Goal: Complete application form: Complete application form

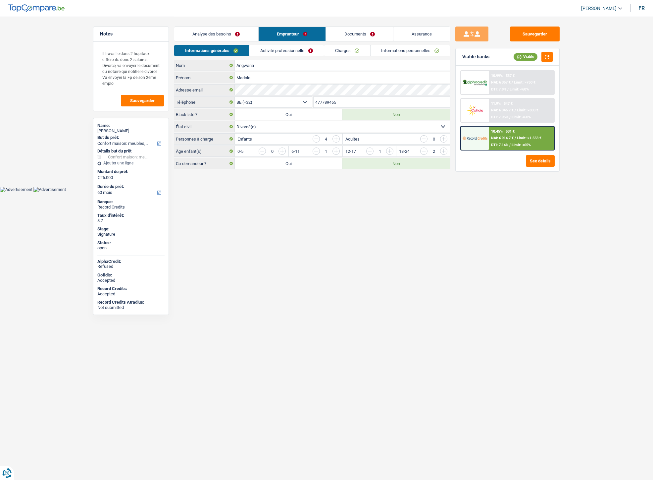
select select "household"
select select "60"
select select "32"
select select "divorced"
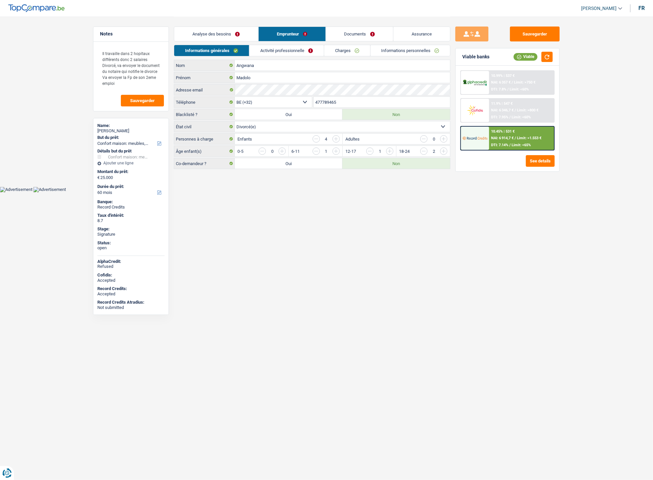
click at [360, 34] on link "Documents" at bounding box center [359, 34] width 67 height 14
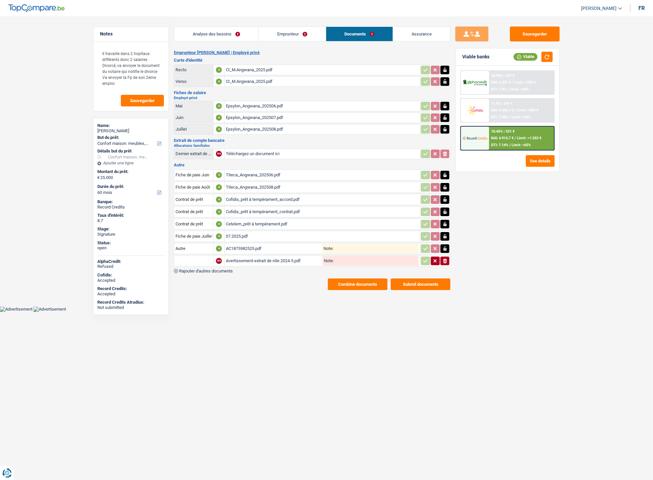
click at [207, 269] on span "Rajouter d'autres documents" at bounding box center [206, 271] width 54 height 4
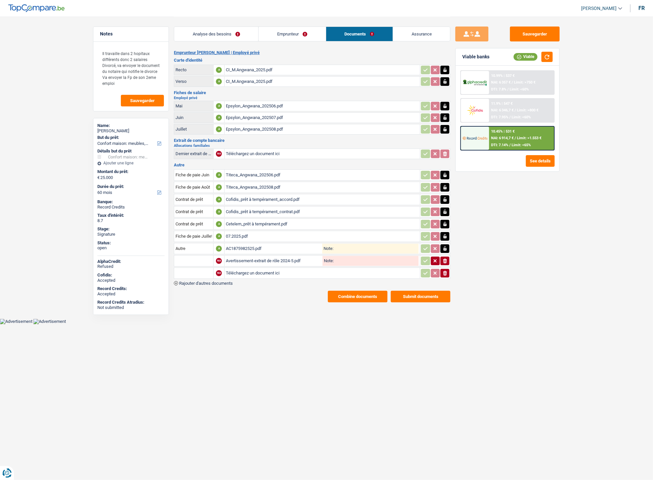
click at [214, 281] on span "Rajouter d'autres documents" at bounding box center [206, 283] width 54 height 4
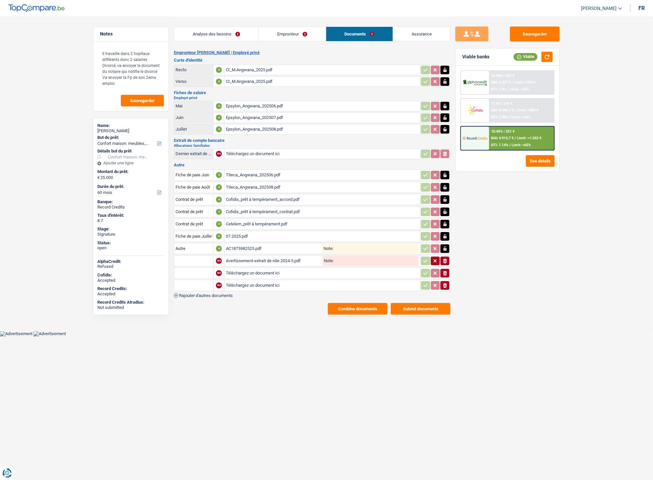
click at [249, 269] on input "Téléchargez un document ici" at bounding box center [322, 273] width 193 height 10
type input "C:\fakepath\Extrait Angwana.pdf"
drag, startPoint x: 243, startPoint y: 271, endPoint x: 254, endPoint y: 268, distance: 10.9
click at [251, 269] on div "Extrait Angwana.pdf" at bounding box center [273, 273] width 95 height 10
click at [224, 287] on table "Fiche de paie Juin A Titeca_Angwana_202506.pdf Fiche de paie Août A Titeca_Angw…" at bounding box center [312, 230] width 277 height 124
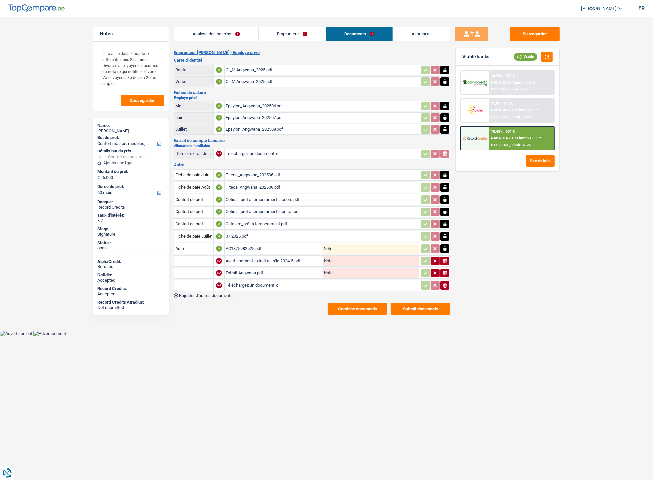
click at [224, 293] on span "Rajouter d'autres documents" at bounding box center [206, 295] width 54 height 4
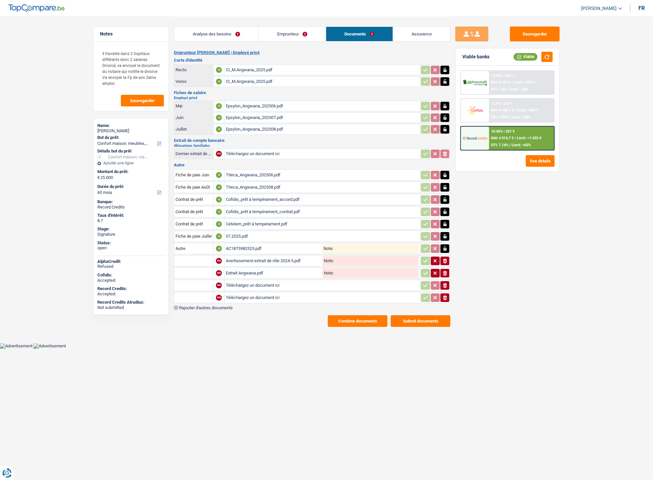
click at [247, 280] on input "Téléchargez un document ici" at bounding box center [322, 285] width 193 height 10
type input "C:\fakepath\IMG-20250910-WA0013.jpg"
click at [250, 293] on input "Téléchargez un document ici" at bounding box center [322, 298] width 193 height 10
type input "C:\fakepath\IMG-20250910-WA0011.jpg"
click at [206, 272] on input "text" at bounding box center [194, 273] width 36 height 11
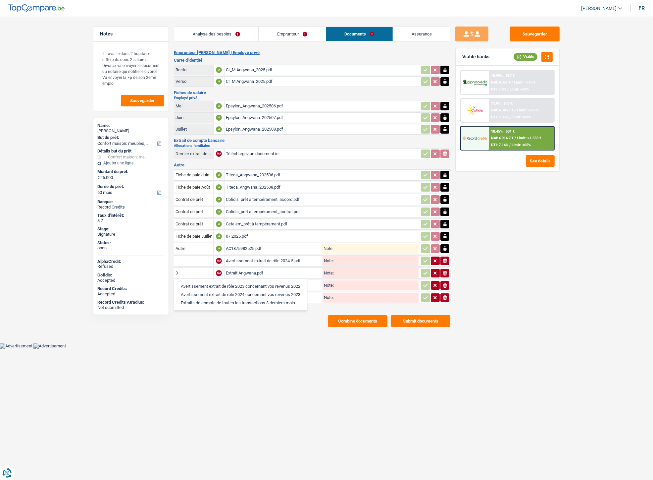
click at [201, 299] on li "Extraits de compte de toutes les transactions 3 derniers mois" at bounding box center [241, 303] width 126 height 8
type input "Extraits de compte de toutes les transactions 3 derniers mois"
click at [197, 283] on input "text" at bounding box center [194, 285] width 36 height 11
click at [197, 294] on li "Carte bancaire" at bounding box center [212, 298] width 68 height 8
type input "Carte bancaire"
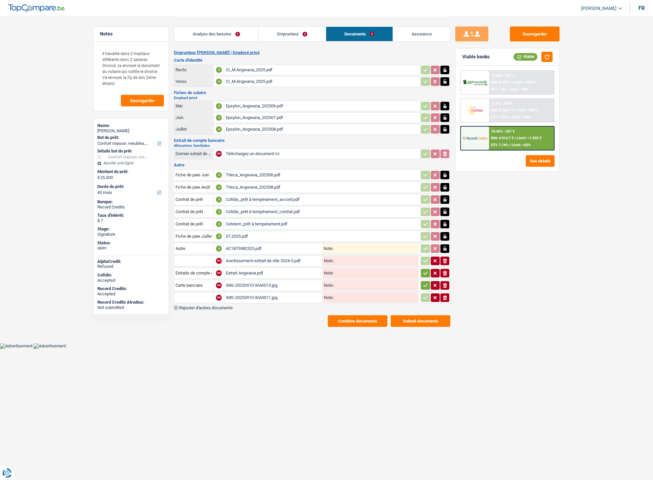
click at [197, 293] on input "text" at bounding box center [194, 297] width 36 height 11
drag, startPoint x: 212, startPoint y: 304, endPoint x: 246, endPoint y: 300, distance: 33.7
click at [213, 307] on li "Carte bancaire" at bounding box center [212, 311] width 68 height 8
type input "Carte bancaire"
click at [428, 272] on icon "button" at bounding box center [425, 273] width 5 height 7
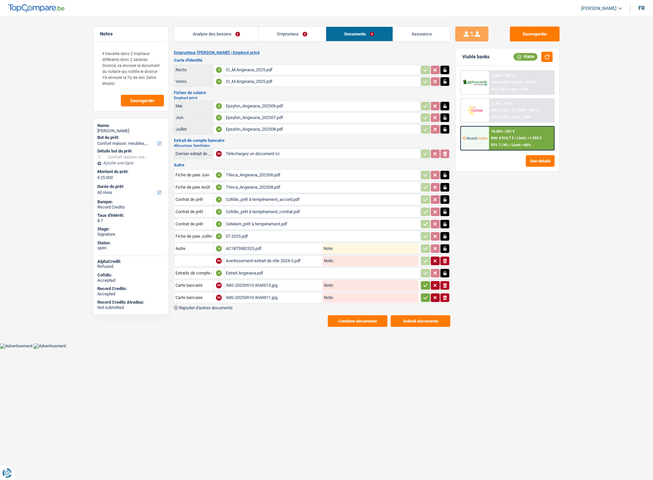
click at [426, 282] on icon "button" at bounding box center [425, 285] width 5 height 7
click at [426, 294] on icon "button" at bounding box center [425, 297] width 5 height 7
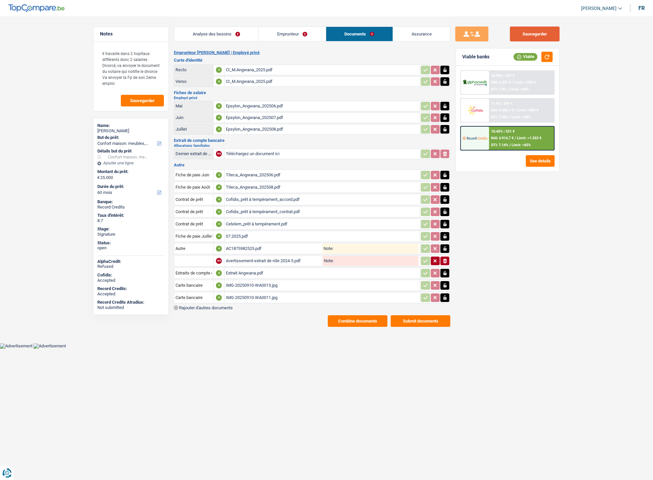
click at [518, 32] on button "Sauvegarder" at bounding box center [535, 34] width 50 height 15
click at [346, 315] on button "Combine documents" at bounding box center [358, 321] width 60 height 12
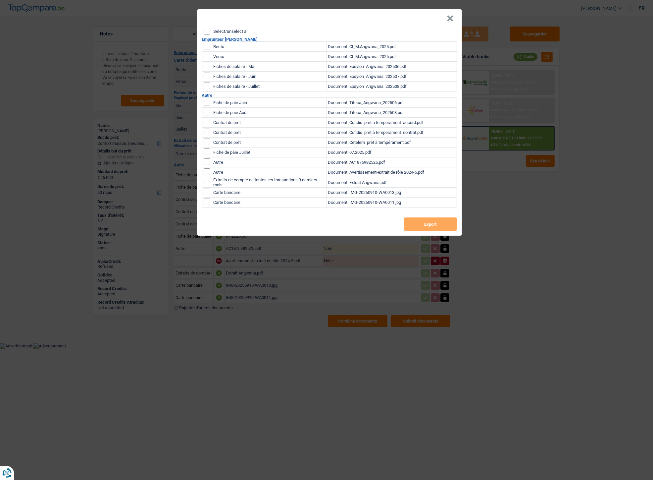
click at [204, 44] on input "checkbox" at bounding box center [207, 46] width 7 height 7
checkbox input "true"
click at [206, 54] on input "checkbox" at bounding box center [207, 56] width 7 height 7
checkbox input "true"
drag, startPoint x: 207, startPoint y: 65, endPoint x: 206, endPoint y: 71, distance: 6.3
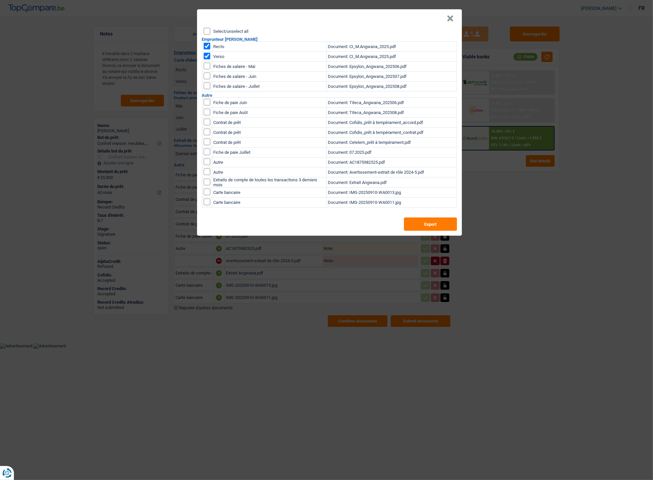
click at [207, 66] on input "checkbox" at bounding box center [207, 66] width 7 height 7
checkbox input "true"
click at [206, 75] on input "checkbox" at bounding box center [207, 76] width 7 height 7
checkbox input "true"
click at [205, 85] on input "checkbox" at bounding box center [207, 86] width 7 height 7
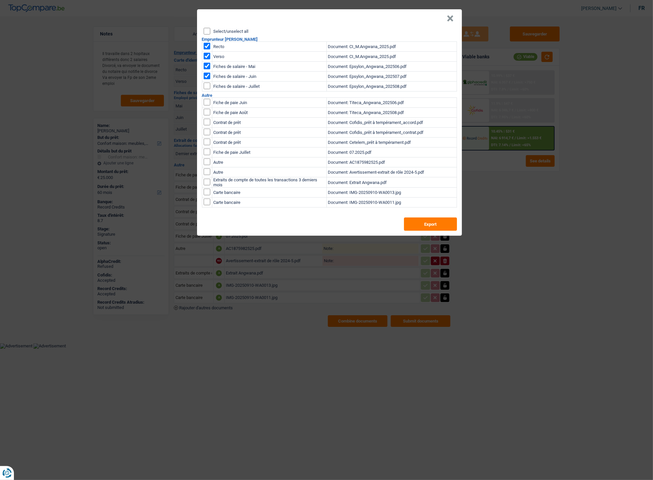
checkbox input "true"
click at [209, 105] on input "checkbox" at bounding box center [207, 102] width 7 height 7
checkbox input "true"
click at [207, 111] on input "checkbox" at bounding box center [207, 112] width 7 height 7
checkbox input "true"
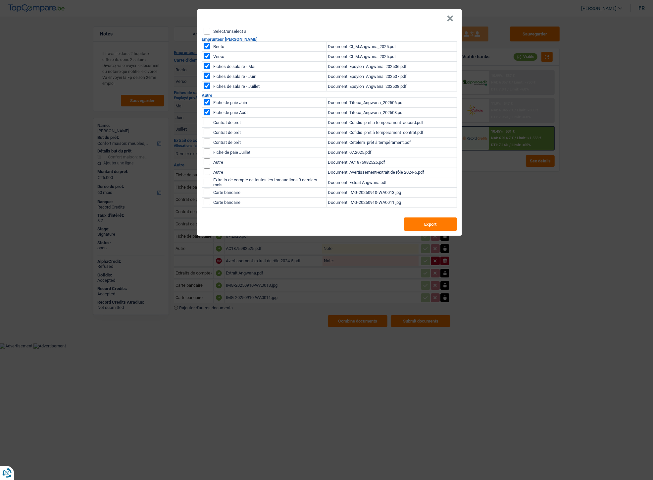
click at [207, 151] on input "checkbox" at bounding box center [207, 151] width 7 height 7
checkbox input "true"
click at [451, 17] on button "×" at bounding box center [450, 18] width 7 height 7
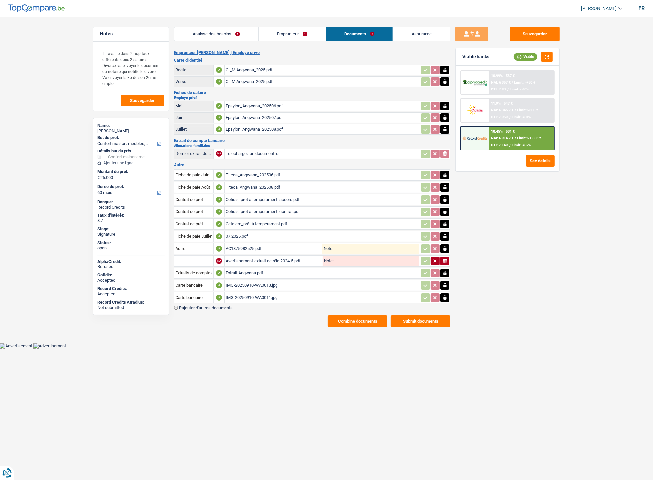
click at [244, 245] on div "AC1875982525.pdf" at bounding box center [274, 249] width 96 height 10
click at [346, 315] on button "Combine documents" at bounding box center [358, 321] width 60 height 12
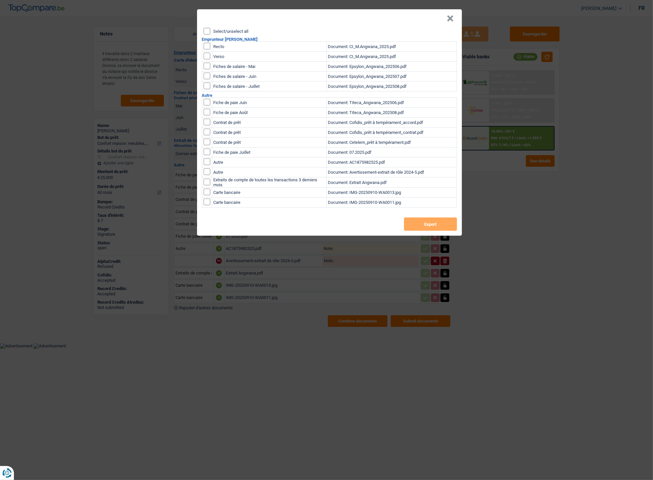
click at [205, 31] on input "Select/unselect all" at bounding box center [207, 31] width 7 height 7
checkbox input "true"
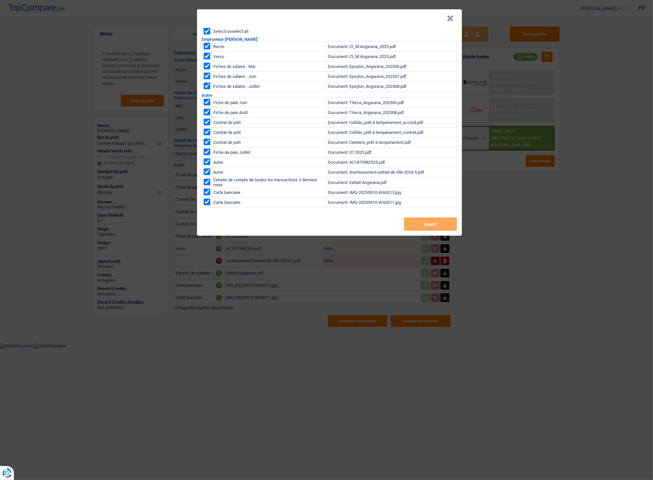
checkbox input "true"
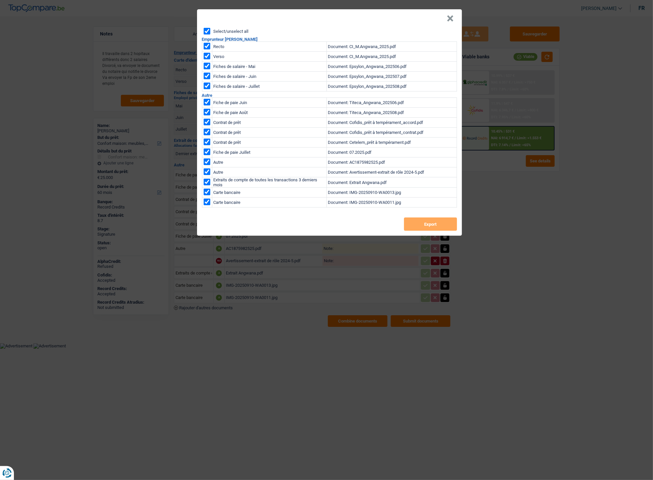
checkbox input "true"
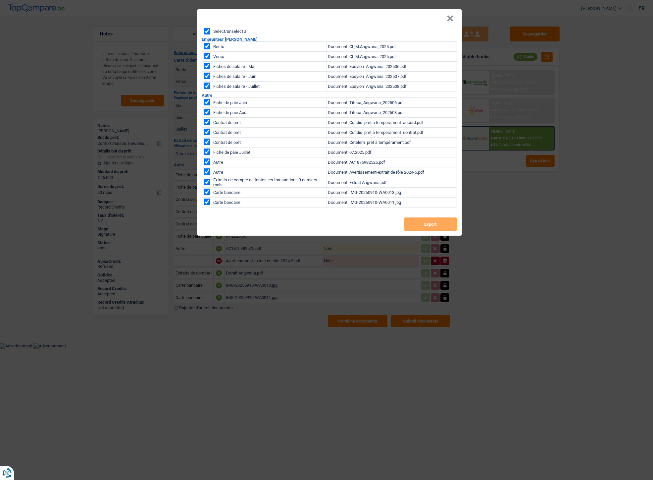
checkbox input "true"
click at [207, 121] on input "checkbox" at bounding box center [207, 122] width 7 height 7
checkbox input "false"
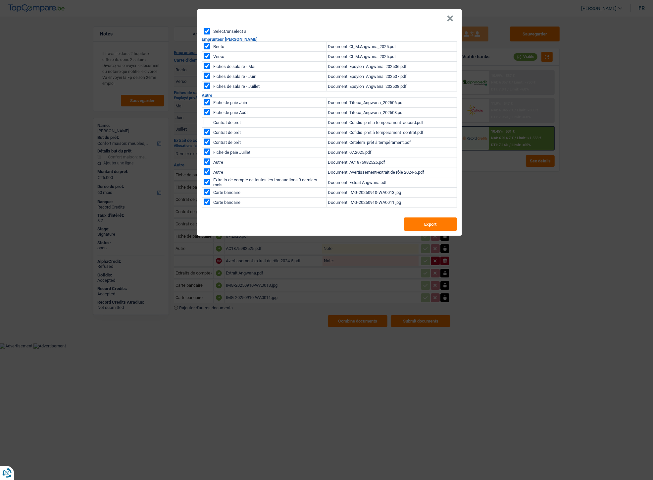
click at [207, 128] on td at bounding box center [207, 133] width 10 height 10
click at [204, 141] on input "checkbox" at bounding box center [207, 142] width 7 height 7
checkbox input "false"
click at [207, 131] on input "checkbox" at bounding box center [207, 132] width 7 height 7
checkbox input "false"
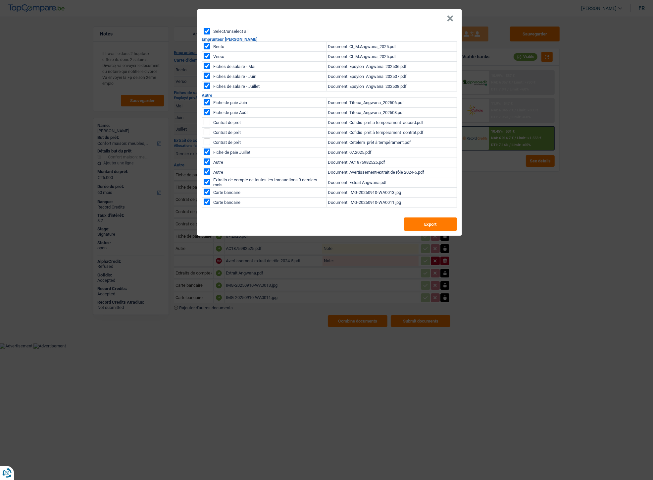
click at [209, 172] on input "checkbox" at bounding box center [207, 171] width 7 height 7
checkbox input "false"
click at [426, 223] on button "Export" at bounding box center [430, 223] width 53 height 13
click at [454, 18] on header "×" at bounding box center [329, 18] width 265 height 19
click at [449, 19] on button "×" at bounding box center [450, 18] width 7 height 7
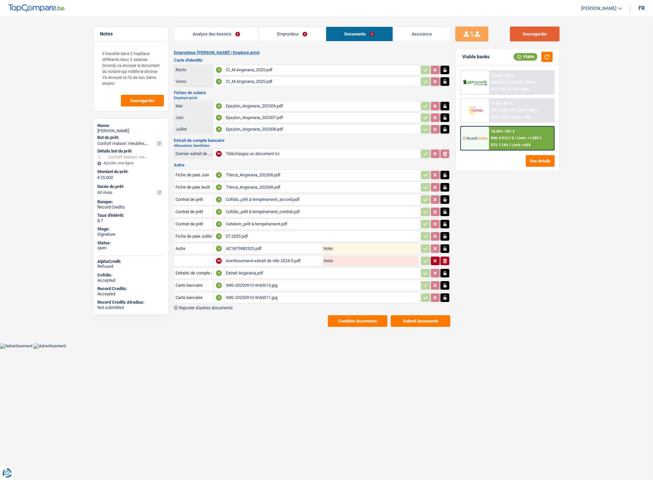
click at [524, 30] on button "Sauvegarder" at bounding box center [535, 34] width 50 height 15
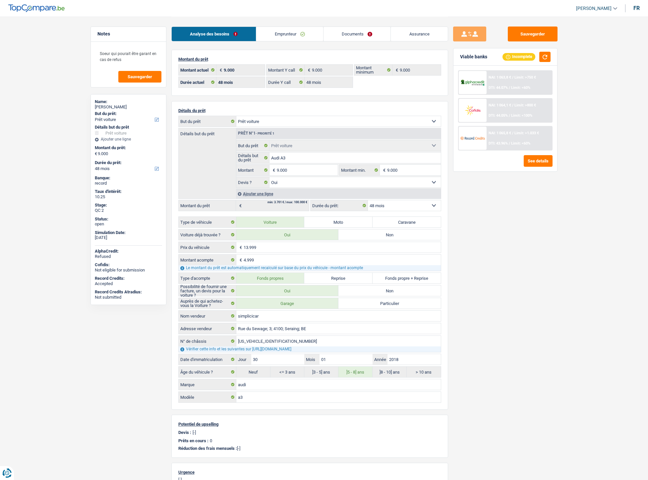
select select "car"
select select "48"
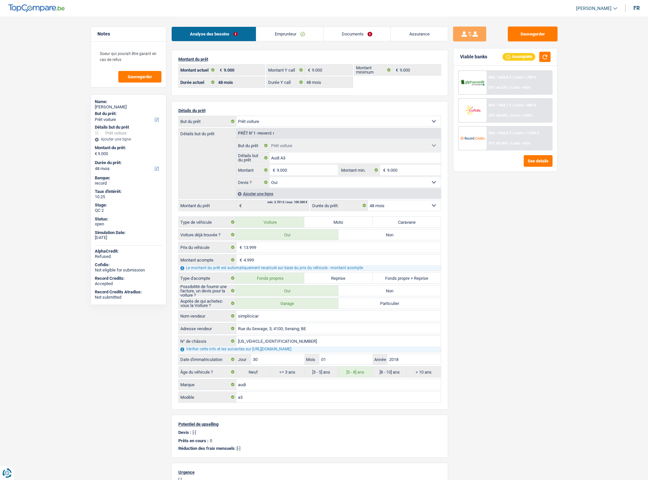
select select "car"
select select "yes"
select select "48"
click at [340, 37] on link "Documents" at bounding box center [356, 34] width 67 height 14
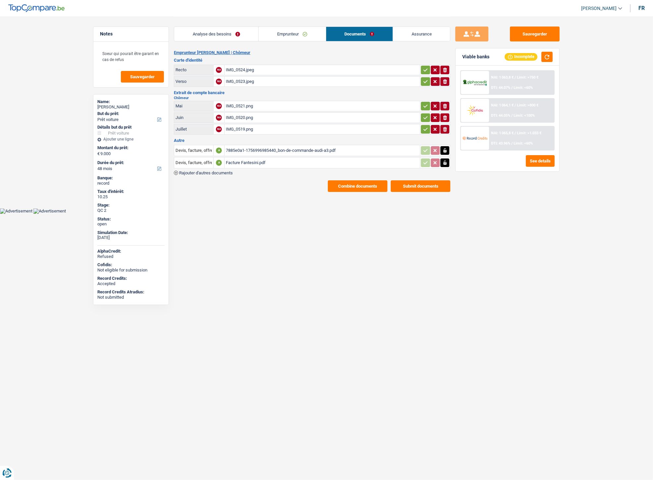
click at [255, 161] on div "Facture Fantesini.pdf" at bounding box center [322, 163] width 193 height 10
click at [291, 33] on link "Emprunteur" at bounding box center [292, 34] width 67 height 14
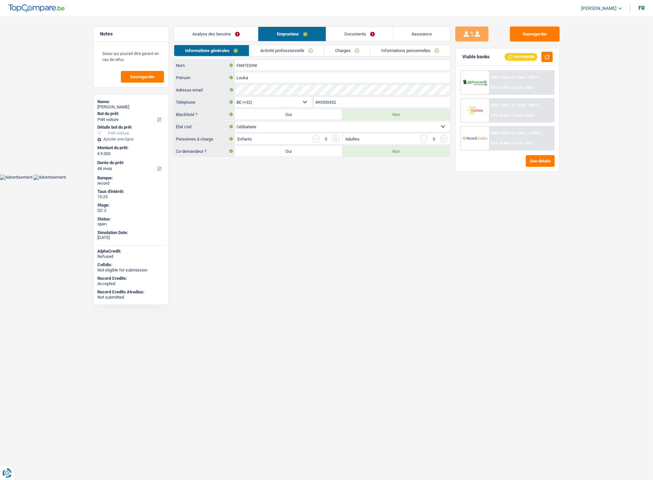
click at [231, 37] on link "Analyse des besoins" at bounding box center [216, 34] width 84 height 14
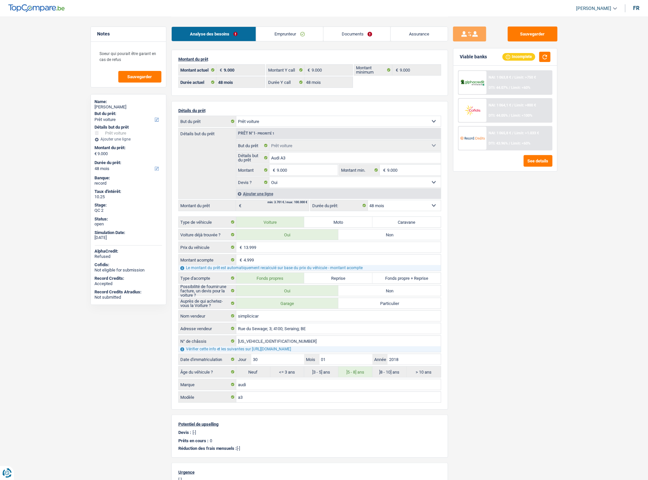
click at [299, 31] on link "Emprunteur" at bounding box center [289, 34] width 67 height 14
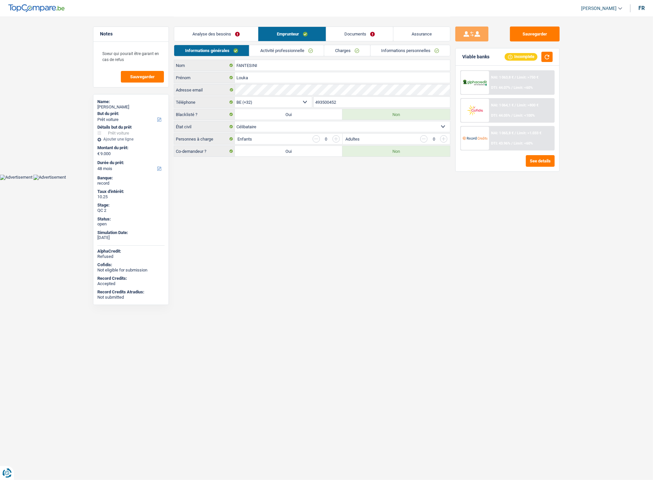
click at [302, 50] on link "Activité professionnelle" at bounding box center [287, 50] width 75 height 11
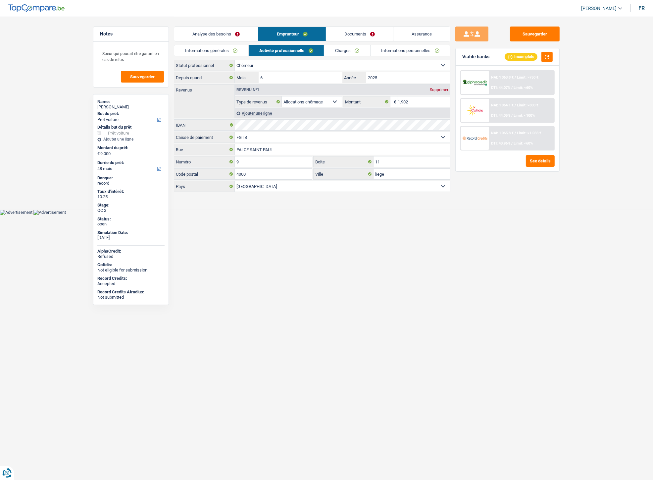
click at [357, 47] on link "Charges" at bounding box center [347, 50] width 46 height 11
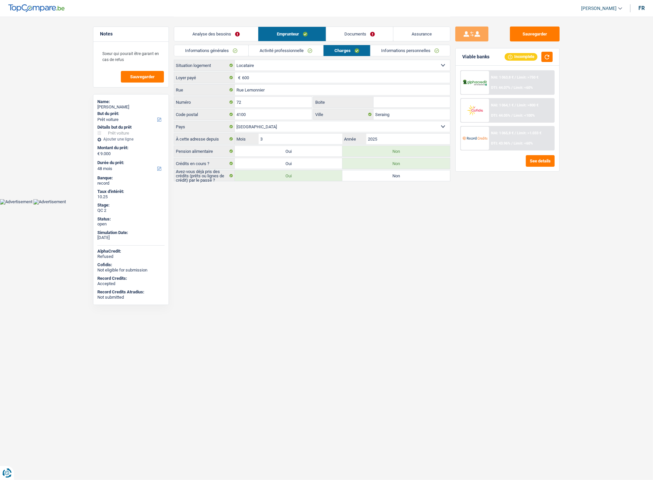
click at [391, 48] on link "Informations personnelles" at bounding box center [411, 50] width 80 height 11
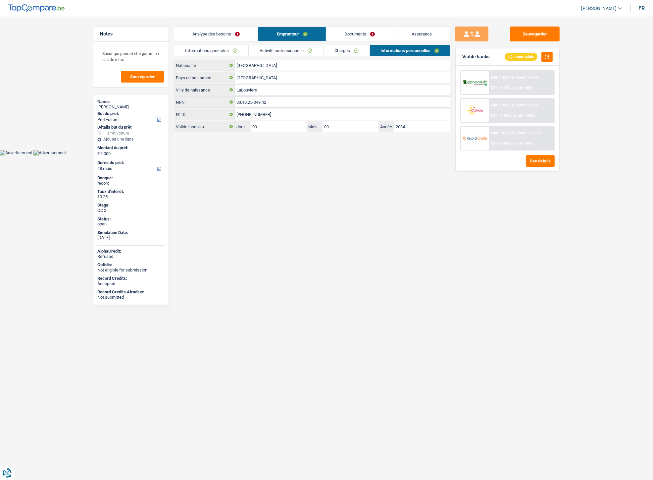
click at [336, 49] on link "Charges" at bounding box center [347, 50] width 46 height 11
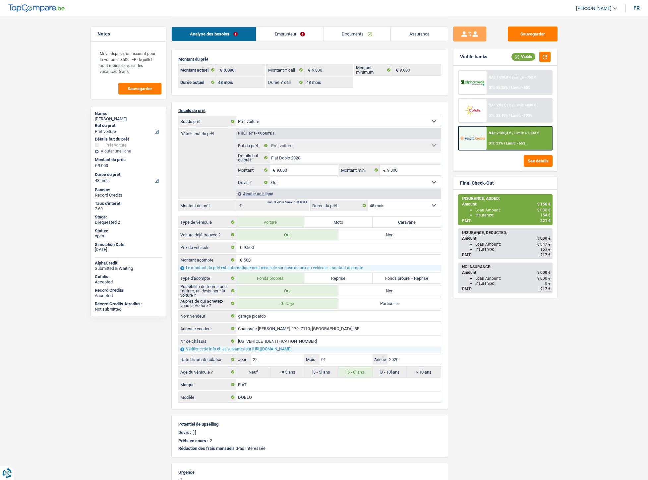
select select "car"
select select "48"
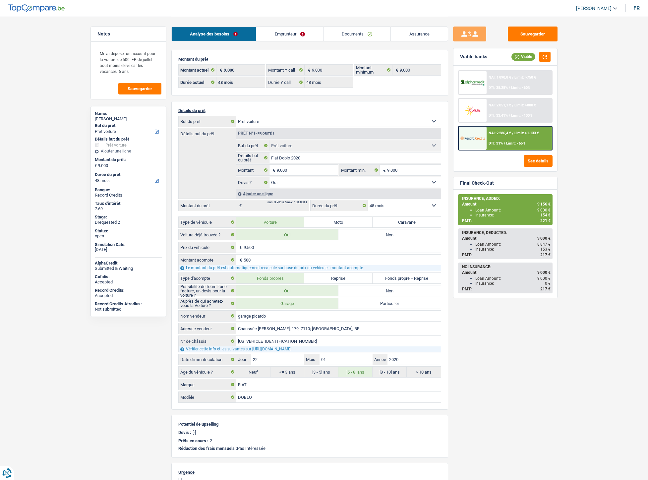
select select "car"
select select "yes"
select select "48"
click at [353, 22] on div "Analyse des besoins Emprunteur Documents Assurance" at bounding box center [309, 31] width 277 height 28
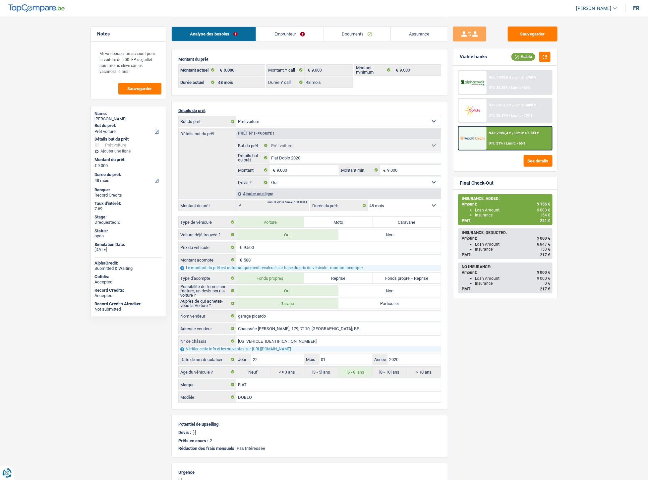
click at [354, 34] on link "Documents" at bounding box center [356, 34] width 67 height 14
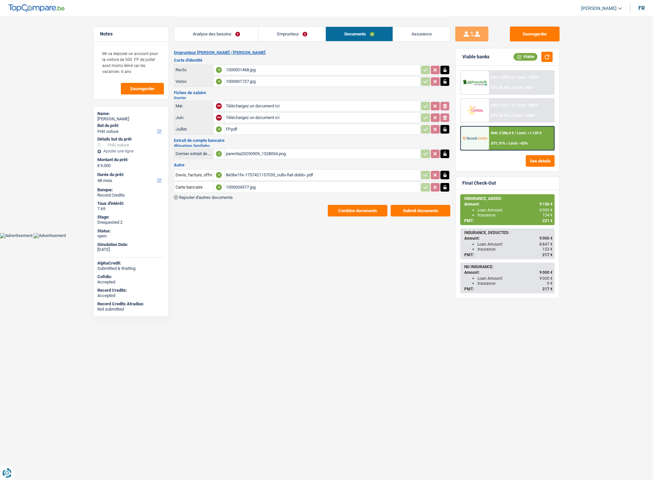
click at [250, 174] on div "8e0be1fe-1757421157035_vullo-fiat-doblo-.pdf" at bounding box center [322, 175] width 193 height 10
click at [234, 183] on div "1000004377.jpg" at bounding box center [322, 187] width 193 height 10
click at [284, 33] on link "Emprunteur" at bounding box center [292, 34] width 67 height 14
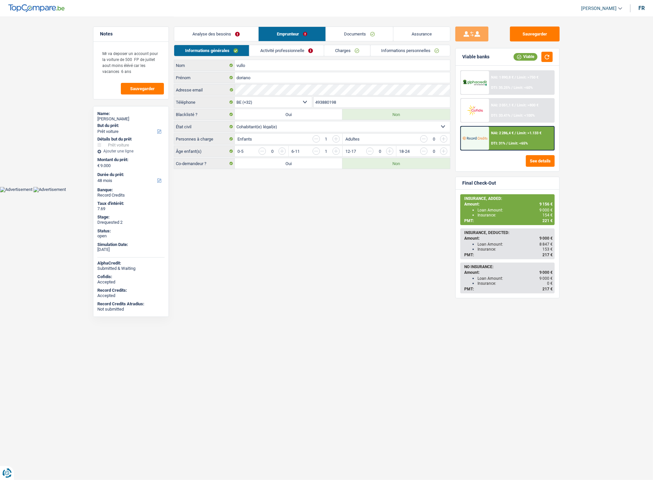
click at [280, 53] on link "Activité professionnelle" at bounding box center [287, 50] width 75 height 11
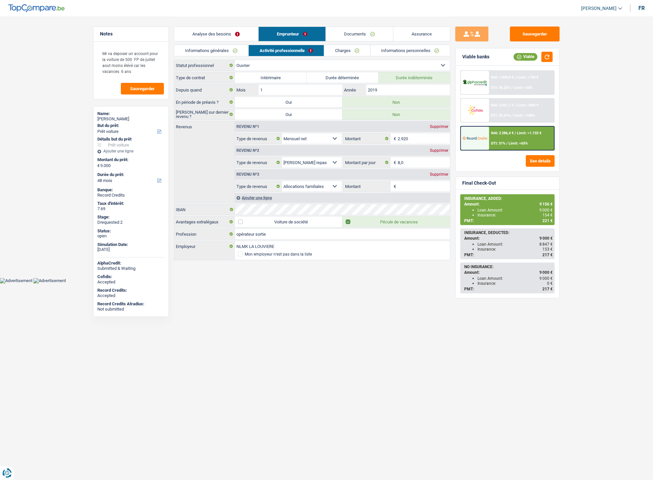
click at [344, 48] on link "Charges" at bounding box center [347, 50] width 46 height 11
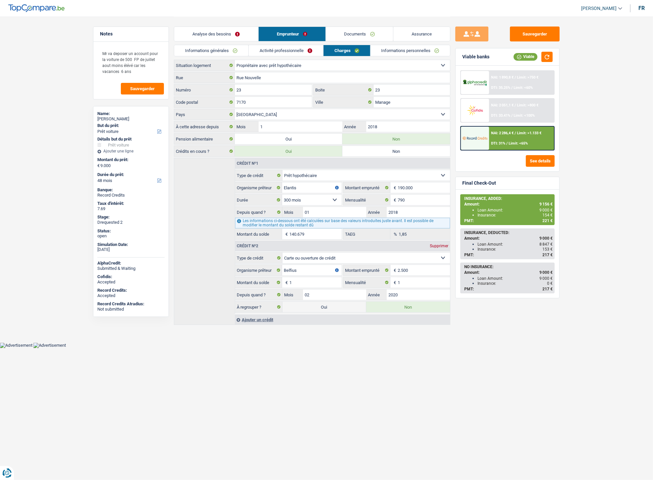
click at [226, 30] on link "Analyse des besoins" at bounding box center [216, 34] width 84 height 14
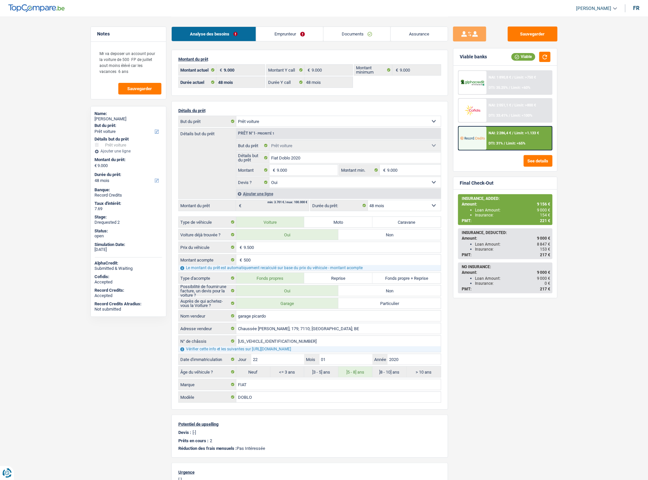
click at [368, 31] on link "Documents" at bounding box center [356, 34] width 67 height 14
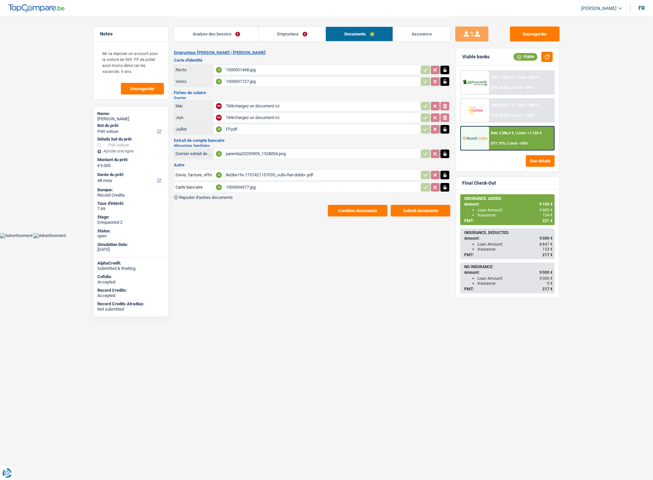
click at [356, 207] on button "Combine documents" at bounding box center [358, 211] width 60 height 12
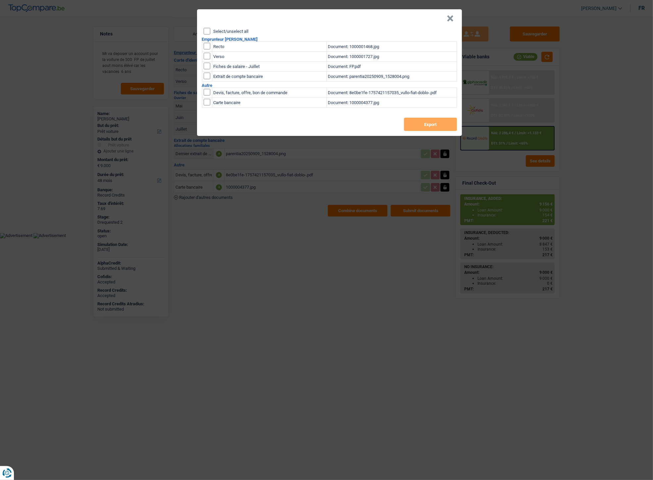
click at [207, 48] on input "checkbox" at bounding box center [207, 46] width 7 height 7
checkbox input "true"
click at [207, 57] on input "checkbox" at bounding box center [207, 56] width 7 height 7
checkbox input "true"
drag, startPoint x: 412, startPoint y: 123, endPoint x: 409, endPoint y: 118, distance: 5.2
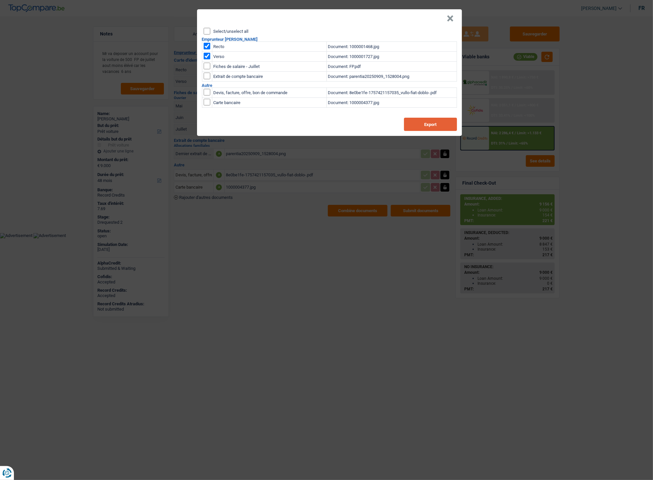
click at [412, 123] on button "Export" at bounding box center [430, 124] width 53 height 13
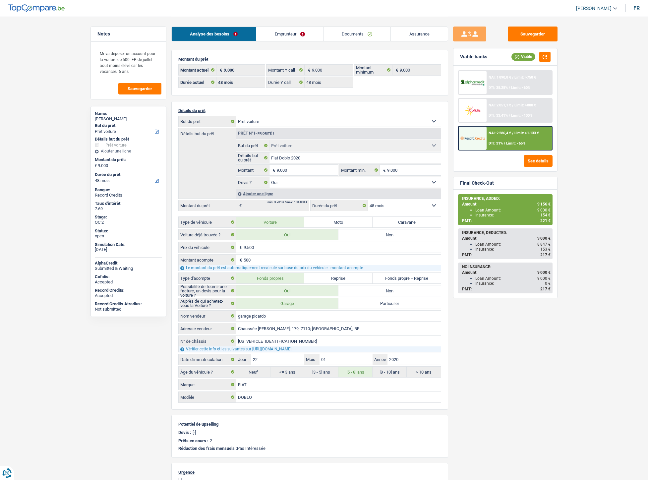
select select "car"
select select "48"
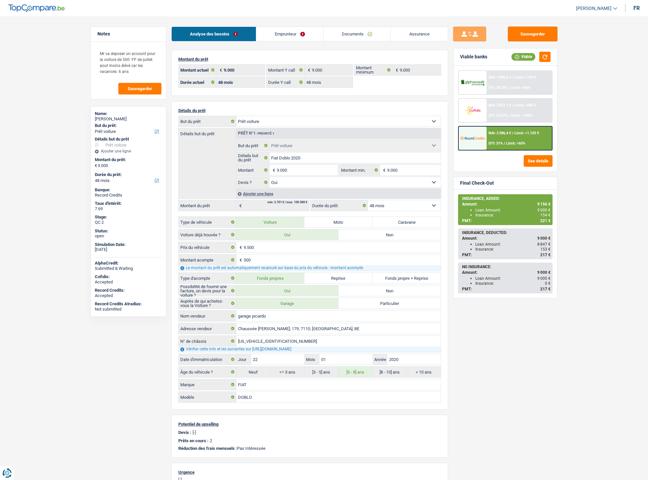
select select "car"
select select "yes"
select select "48"
select select "32"
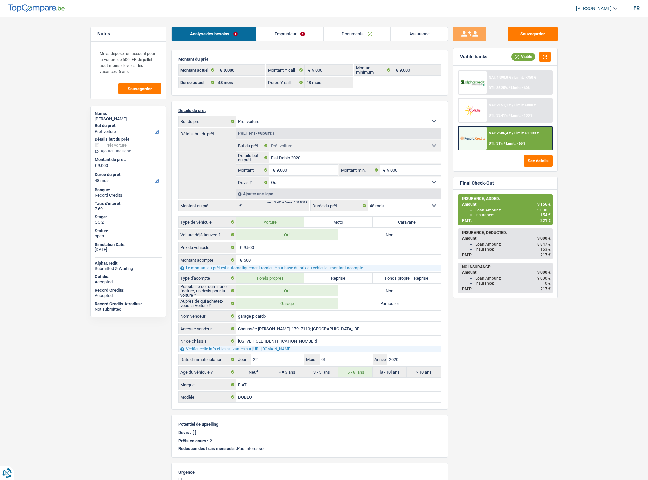
select select "cohabitation"
click at [295, 38] on link "Emprunteur" at bounding box center [289, 34] width 67 height 14
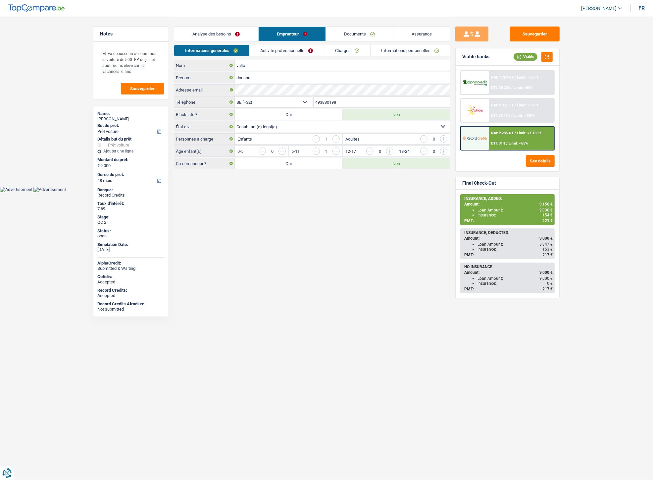
drag, startPoint x: 340, startPoint y: 102, endPoint x: 315, endPoint y: 104, distance: 24.9
click at [309, 103] on div "BE (+32) LU (+352) Sélectionner une option Téléphone 493880198 Téléphone" at bounding box center [312, 102] width 277 height 12
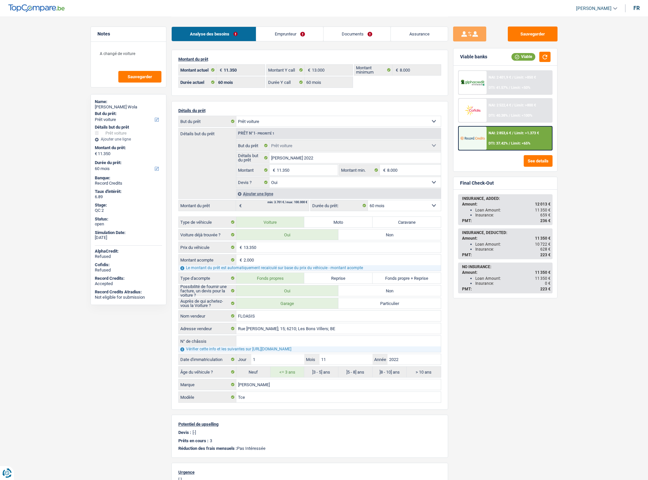
select select "car"
select select "60"
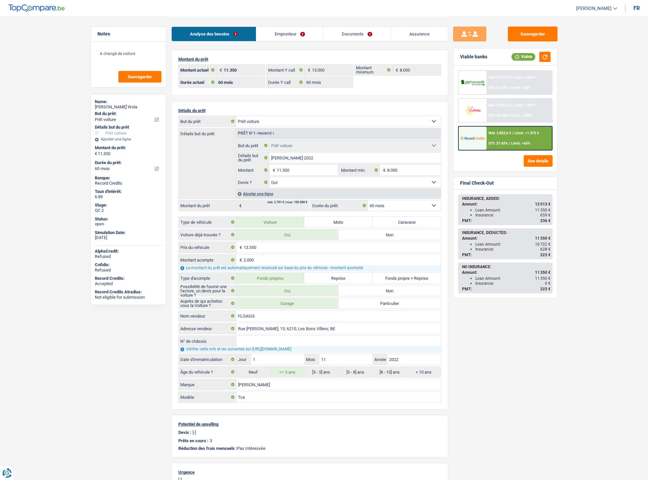
select select "car"
select select "yes"
select select "60"
click at [345, 30] on link "Documents" at bounding box center [356, 34] width 67 height 14
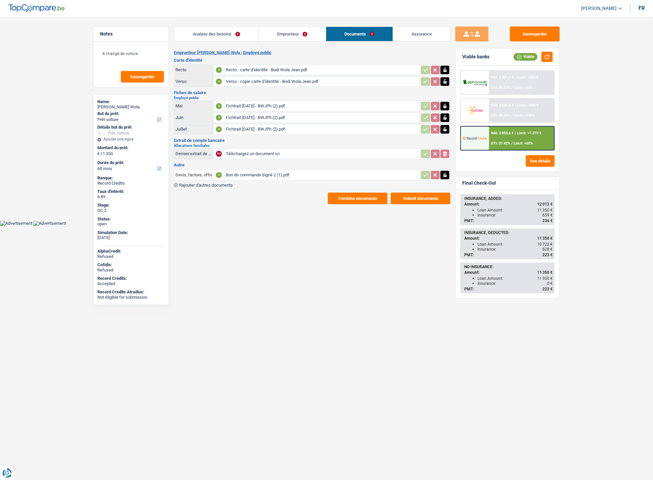
click at [248, 171] on div "Bon de commande Signé 2 (1).pdf" at bounding box center [322, 175] width 193 height 10
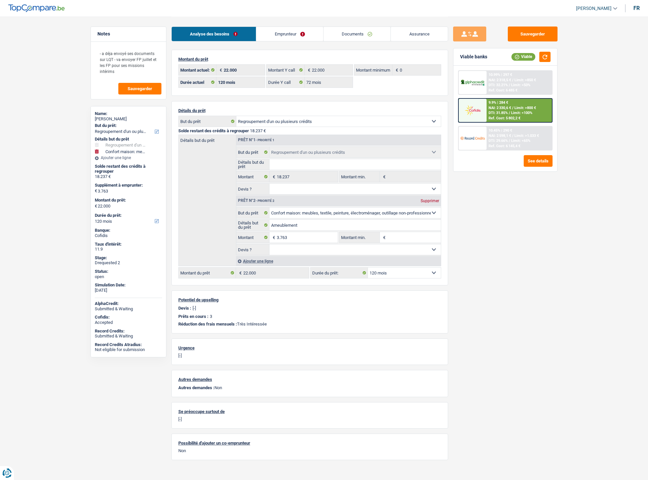
select select "refinancing"
select select "household"
select select "120"
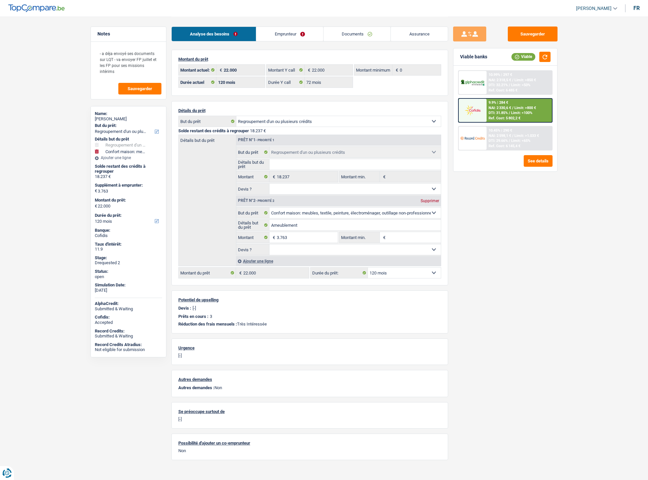
select select "72"
select select "refinancing"
select select "household"
select select "120"
